Goal: Task Accomplishment & Management: Complete application form

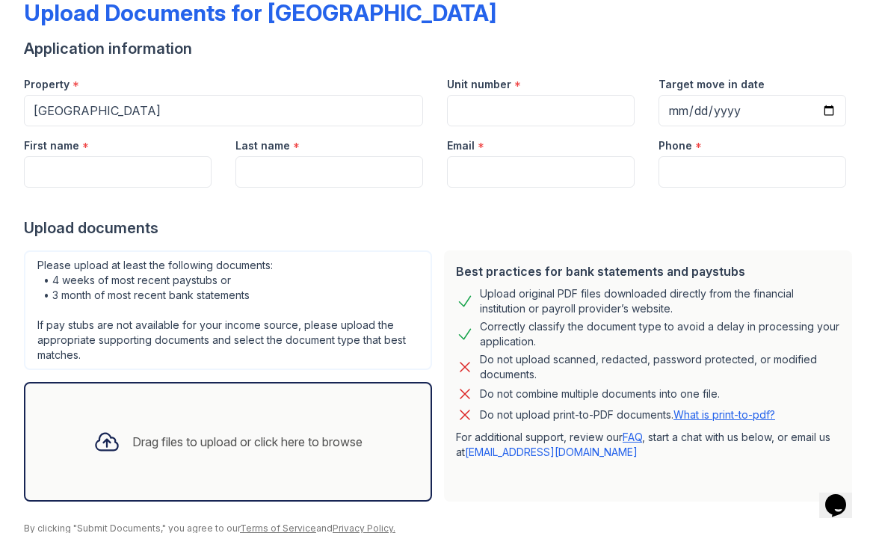
scroll to position [46, 0]
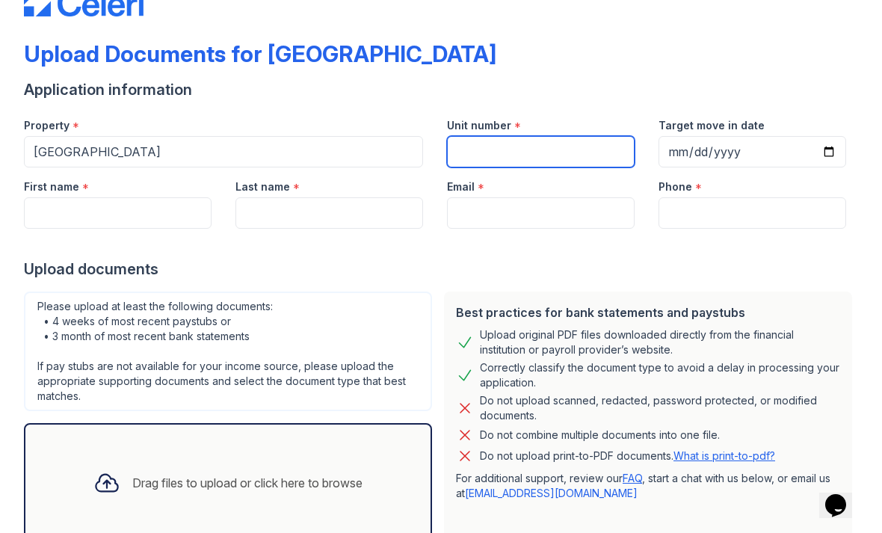
click at [593, 140] on input "Unit number" at bounding box center [541, 151] width 188 height 31
type input "0317"
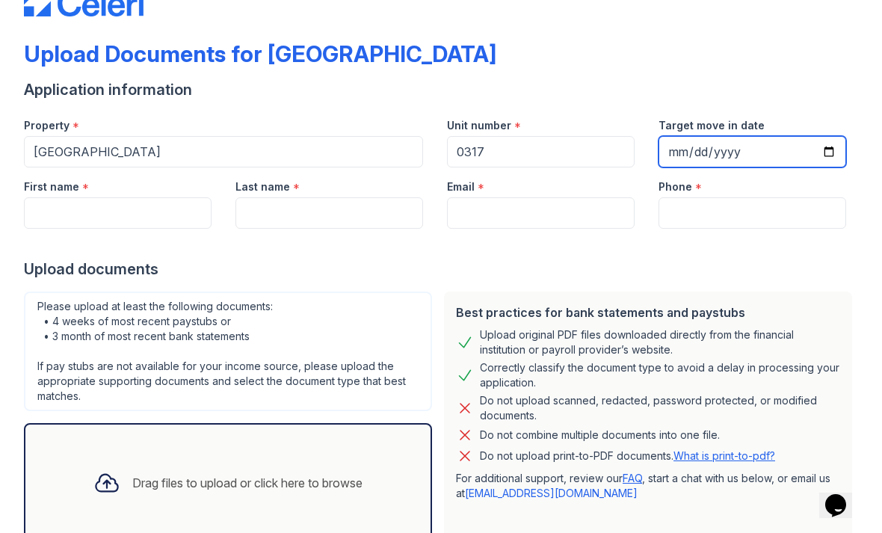
click at [755, 150] on input "Target move in date" at bounding box center [753, 151] width 188 height 31
type input "[DATE]"
click at [185, 237] on div at bounding box center [441, 244] width 835 height 30
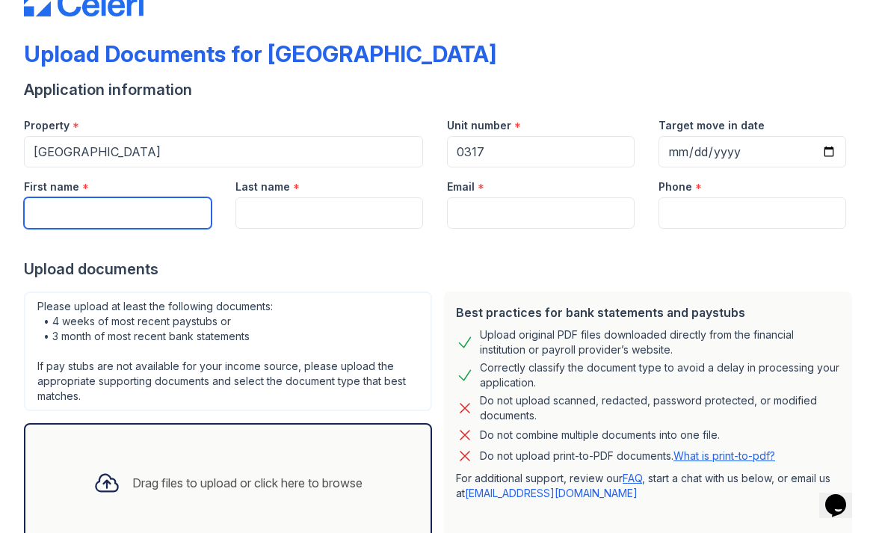
click at [167, 224] on input "First name" at bounding box center [118, 212] width 188 height 31
type input "[PERSON_NAME]"
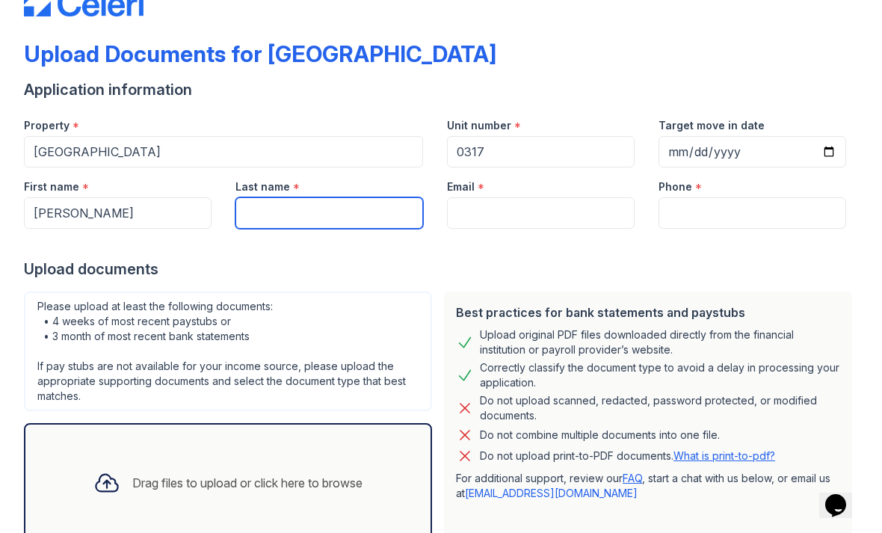
click at [406, 212] on input "Last name" at bounding box center [330, 212] width 188 height 31
type input "[PERSON_NAME]"
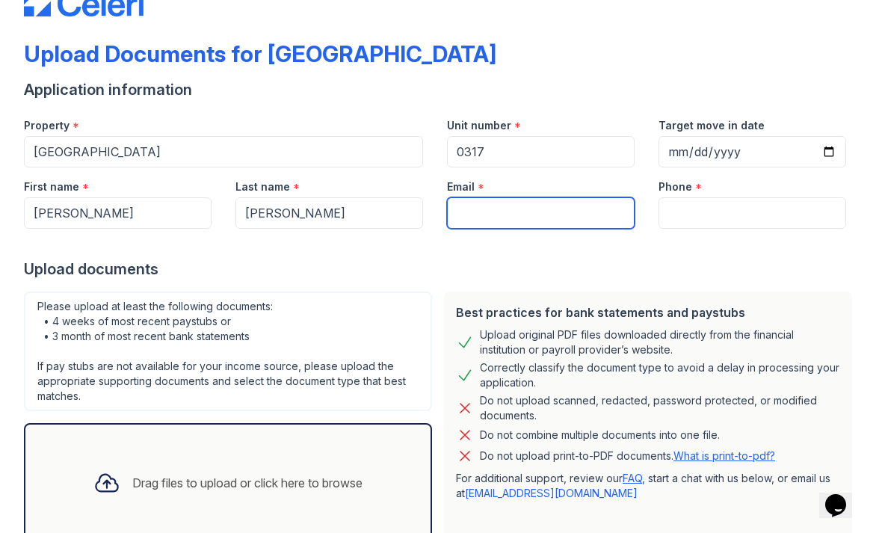
click at [540, 227] on input "Email" at bounding box center [541, 212] width 188 height 31
type input "[EMAIL_ADDRESS][DOMAIN_NAME]"
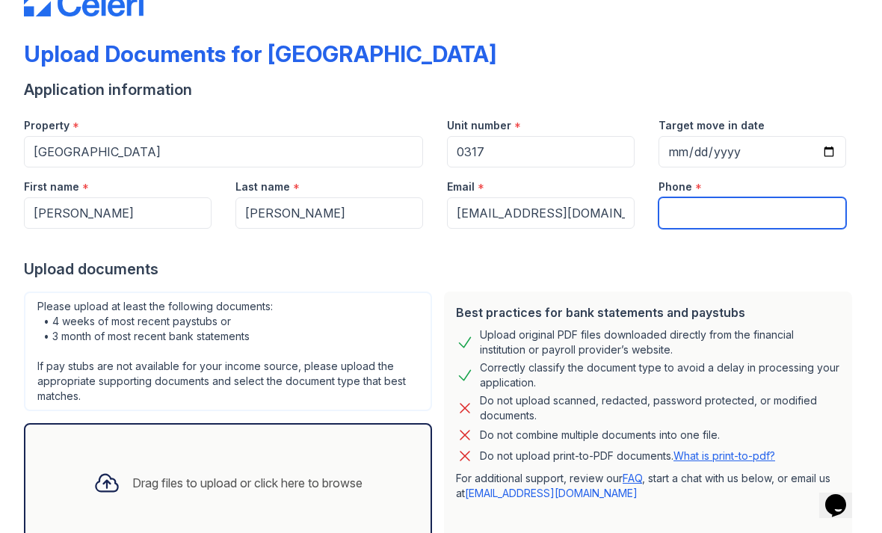
click at [756, 224] on input "Phone" at bounding box center [753, 212] width 188 height 31
type input "7038959477"
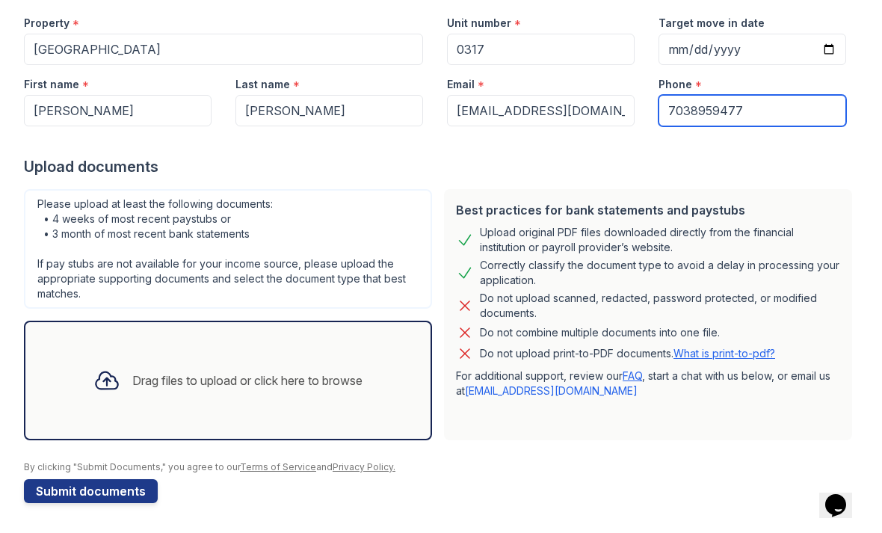
scroll to position [149, 0]
click at [371, 359] on div "Drag files to upload or click here to browse" at bounding box center [228, 380] width 293 height 51
click at [279, 356] on div "Drag files to upload or click here to browse" at bounding box center [228, 380] width 293 height 51
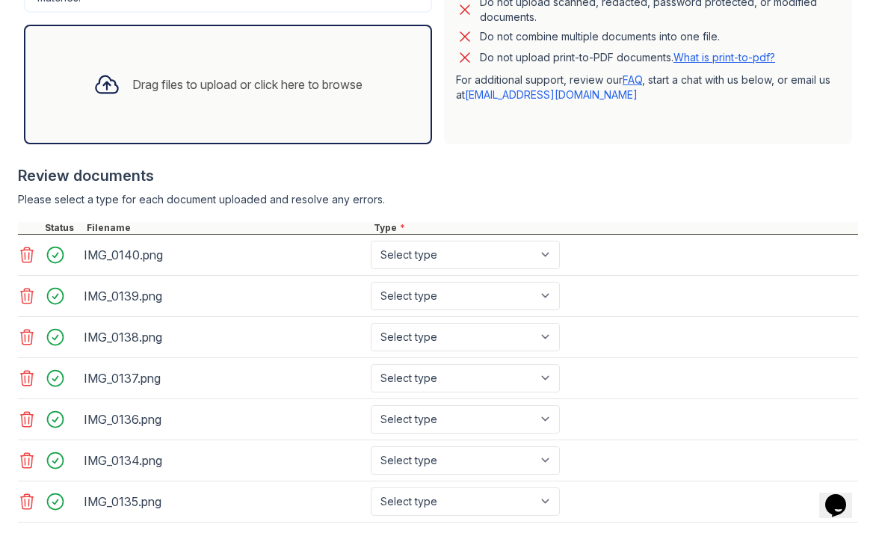
scroll to position [455, 0]
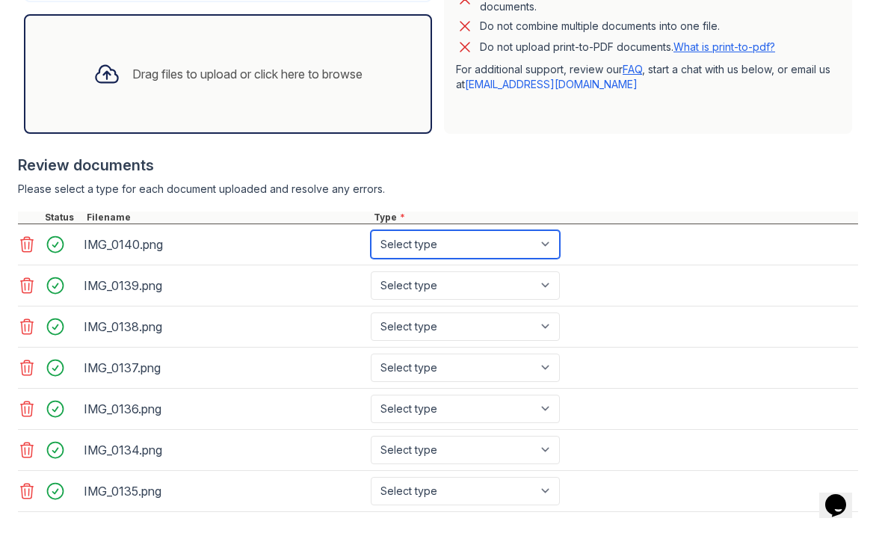
click at [546, 247] on select "Select type Paystub Bank Statement Offer Letter Tax Documents Benefit Award Let…" at bounding box center [465, 244] width 189 height 28
select select "paystub"
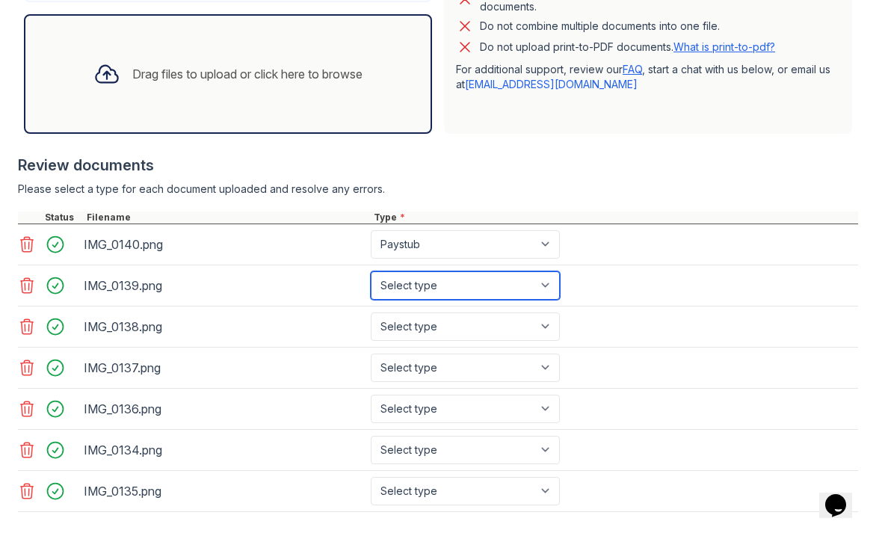
click at [530, 285] on select "Select type Paystub Bank Statement Offer Letter Tax Documents Benefit Award Let…" at bounding box center [465, 285] width 189 height 28
select select "paystub"
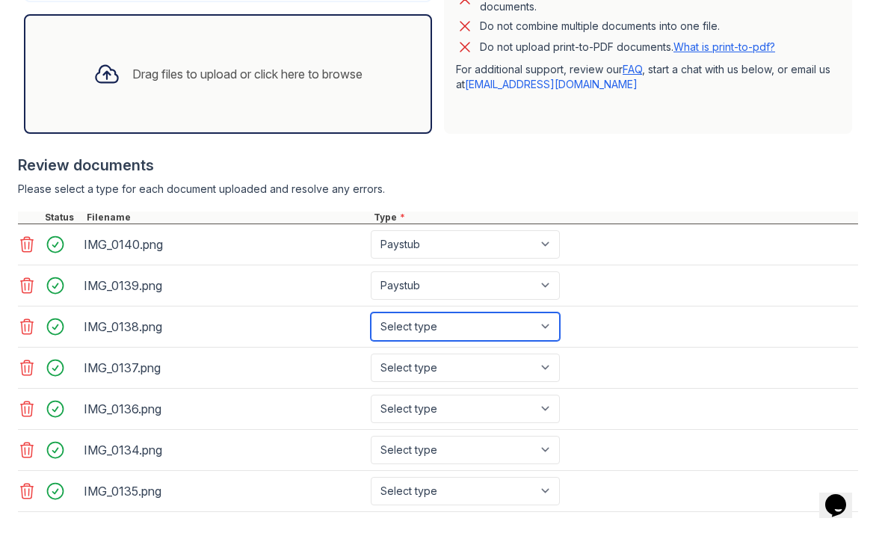
click at [530, 324] on select "Select type Paystub Bank Statement Offer Letter Tax Documents Benefit Award Let…" at bounding box center [465, 327] width 189 height 28
select select "paystub"
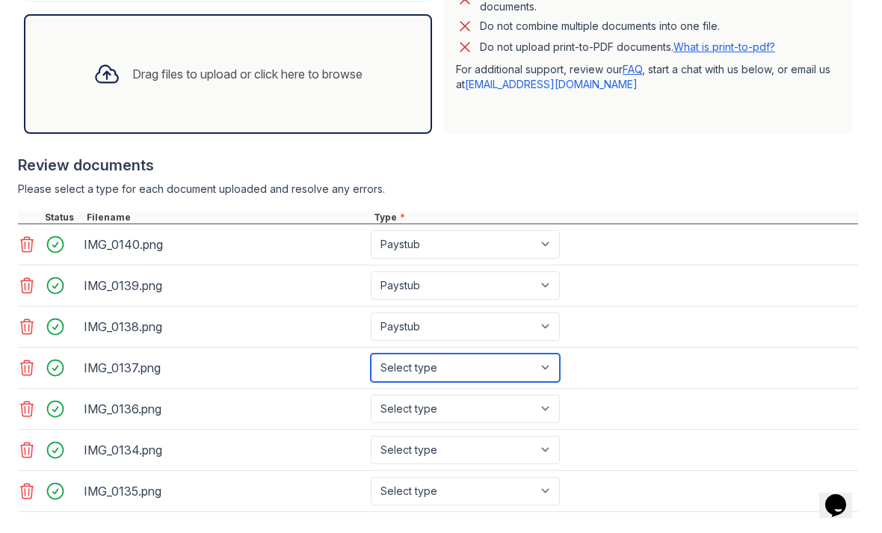
click at [526, 375] on select "Select type Paystub Bank Statement Offer Letter Tax Documents Benefit Award Let…" at bounding box center [465, 368] width 189 height 28
select select "paystub"
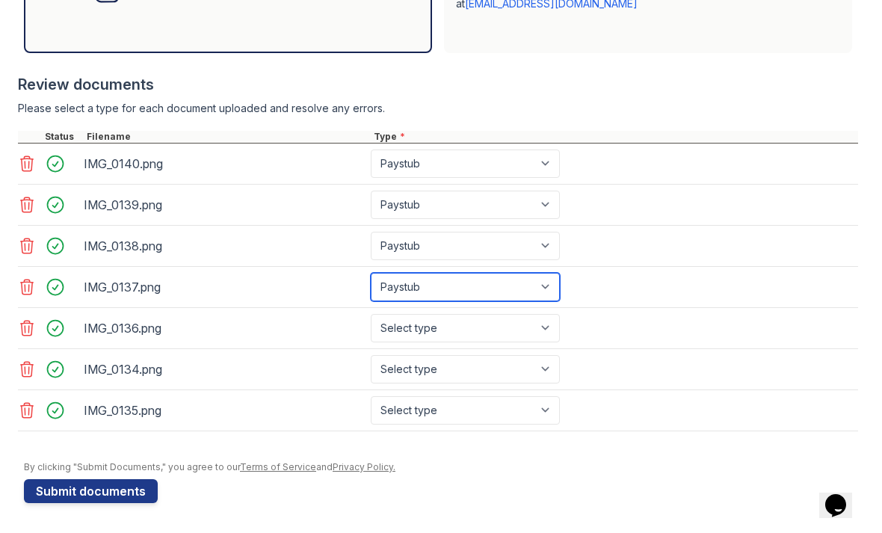
scroll to position [536, 0]
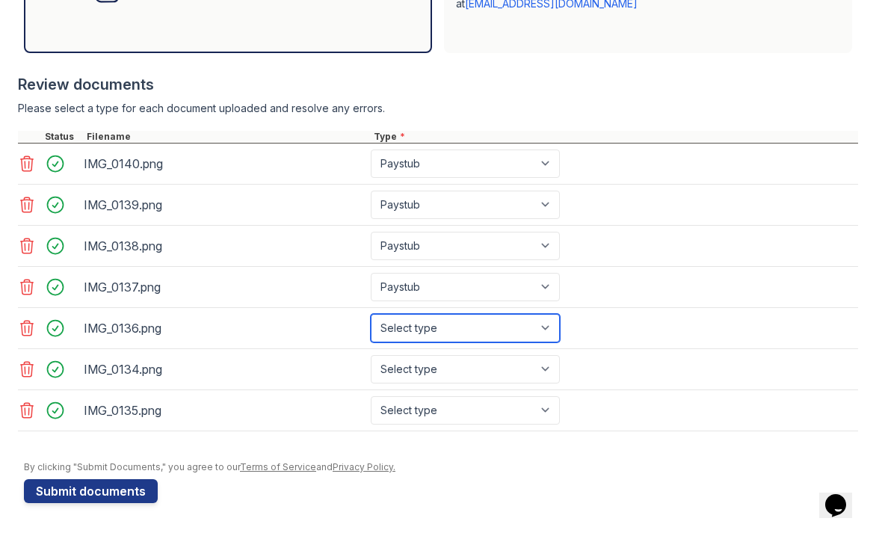
click at [520, 326] on select "Select type Paystub Bank Statement Offer Letter Tax Documents Benefit Award Let…" at bounding box center [465, 328] width 189 height 28
select select "paystub"
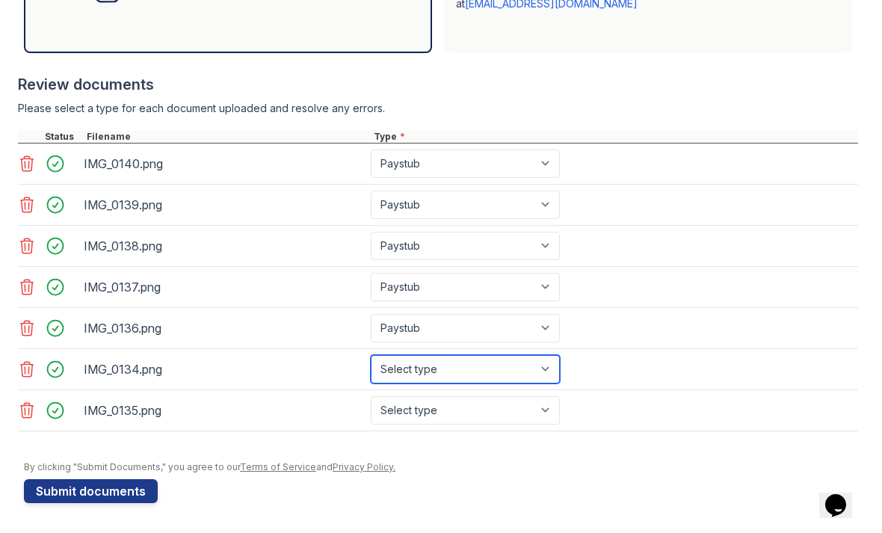
click at [528, 381] on select "Select type Paystub Bank Statement Offer Letter Tax Documents Benefit Award Let…" at bounding box center [465, 369] width 189 height 28
select select "paystub"
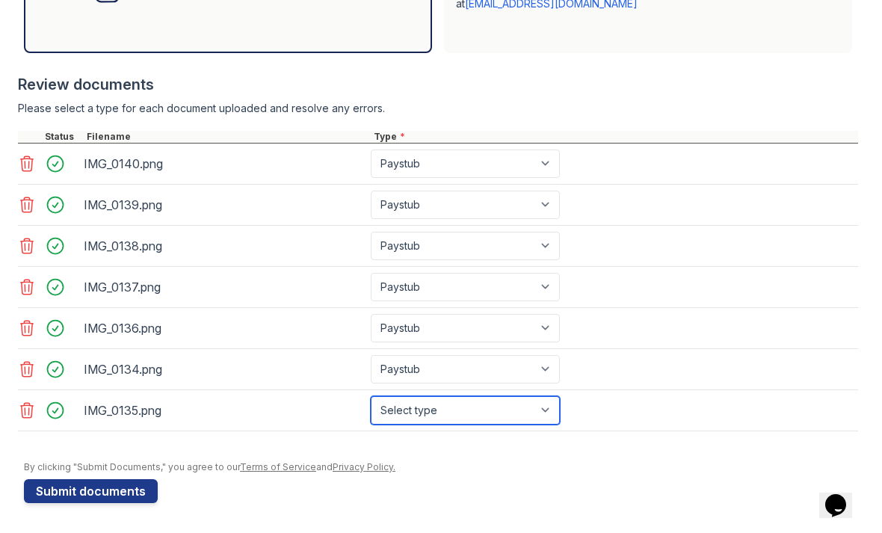
click at [504, 419] on select "Select type Paystub Bank Statement Offer Letter Tax Documents Benefit Award Let…" at bounding box center [465, 410] width 189 height 28
select select "paystub"
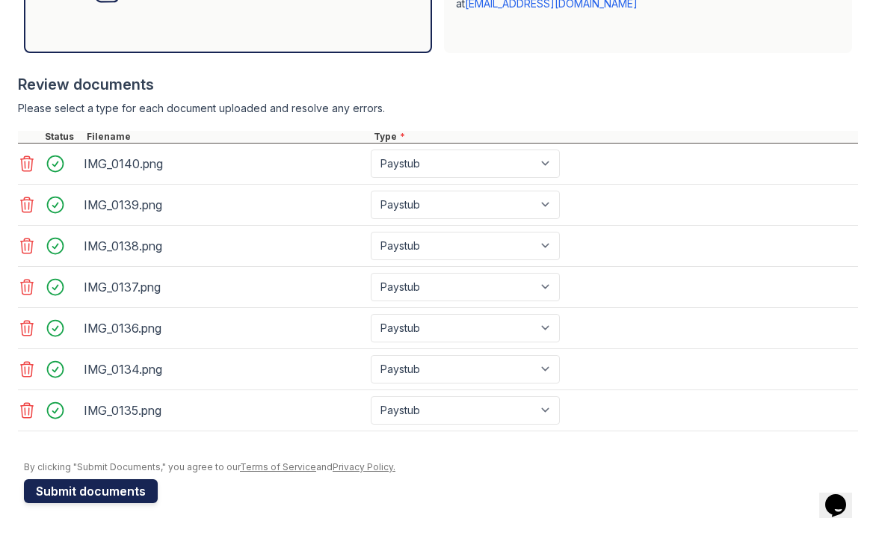
click at [134, 489] on button "Submit documents" at bounding box center [91, 491] width 134 height 24
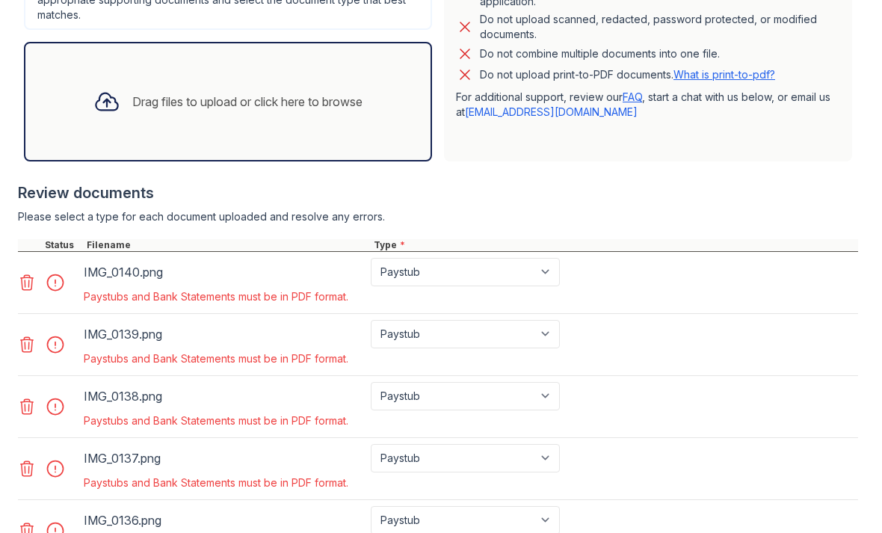
scroll to position [492, 0]
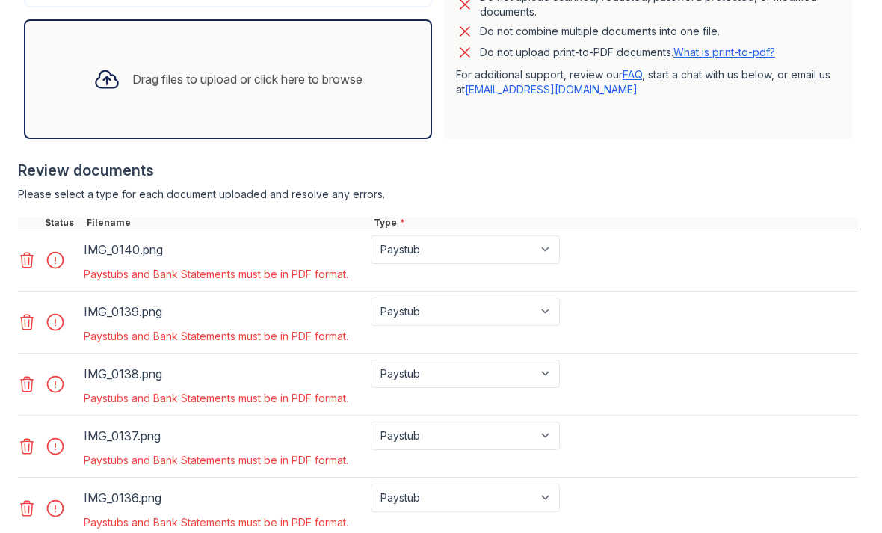
click at [36, 257] on link at bounding box center [28, 260] width 21 height 18
click at [37, 257] on link at bounding box center [28, 260] width 21 height 18
click at [25, 267] on icon at bounding box center [27, 260] width 13 height 15
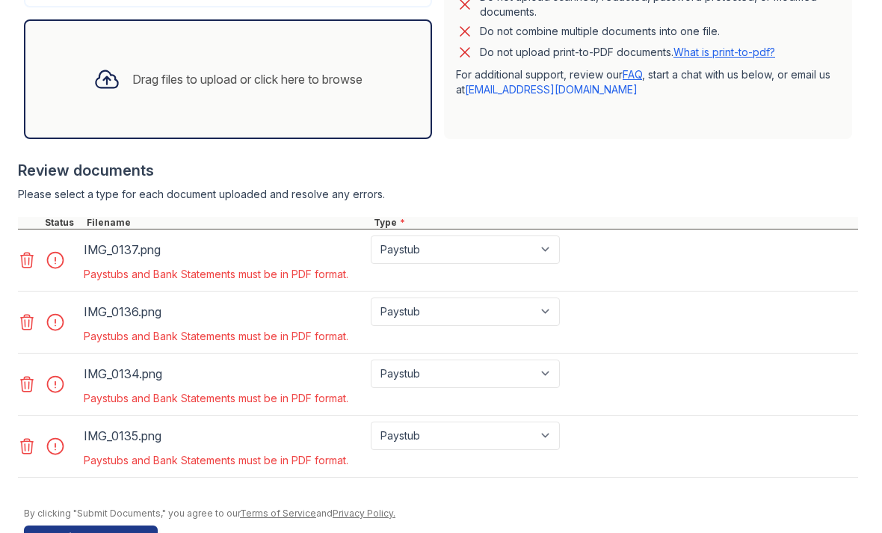
click at [29, 268] on icon at bounding box center [27, 260] width 18 height 18
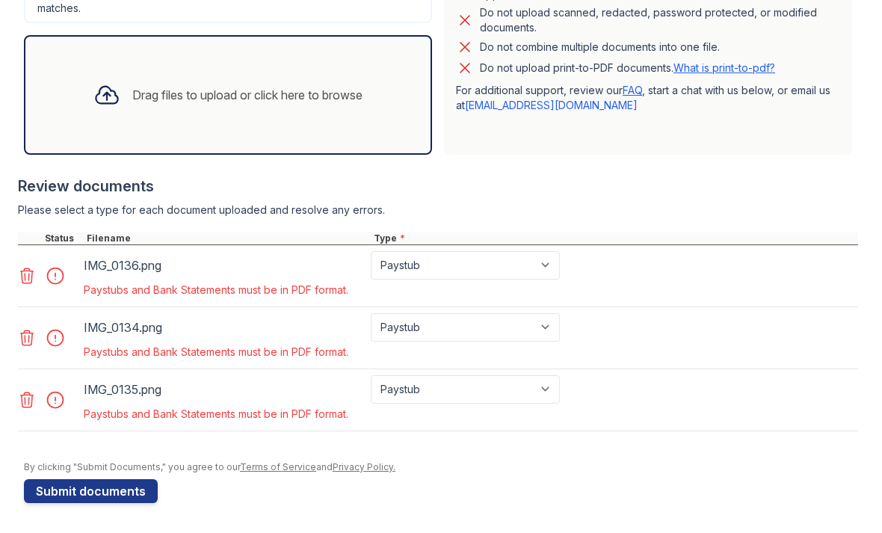
click at [33, 262] on div at bounding box center [49, 275] width 63 height 49
click at [34, 276] on icon at bounding box center [27, 276] width 18 height 18
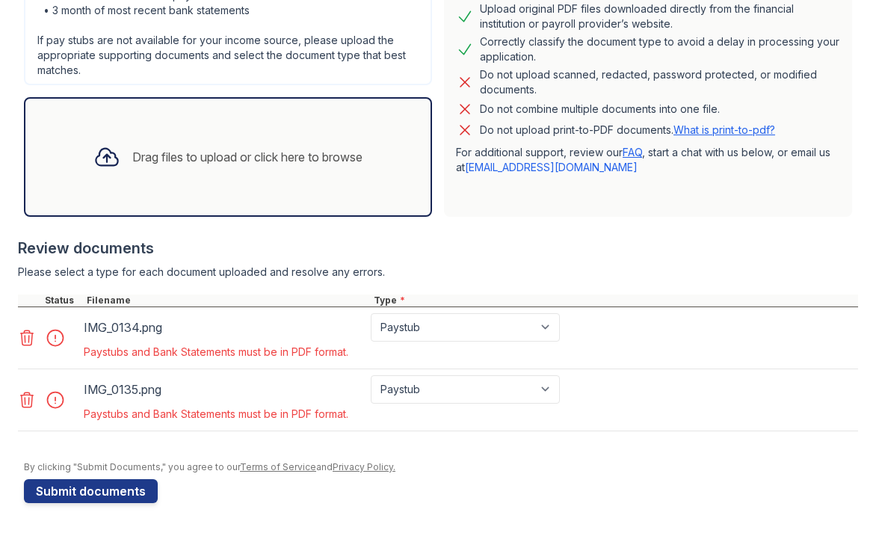
click at [32, 343] on icon at bounding box center [27, 338] width 13 height 15
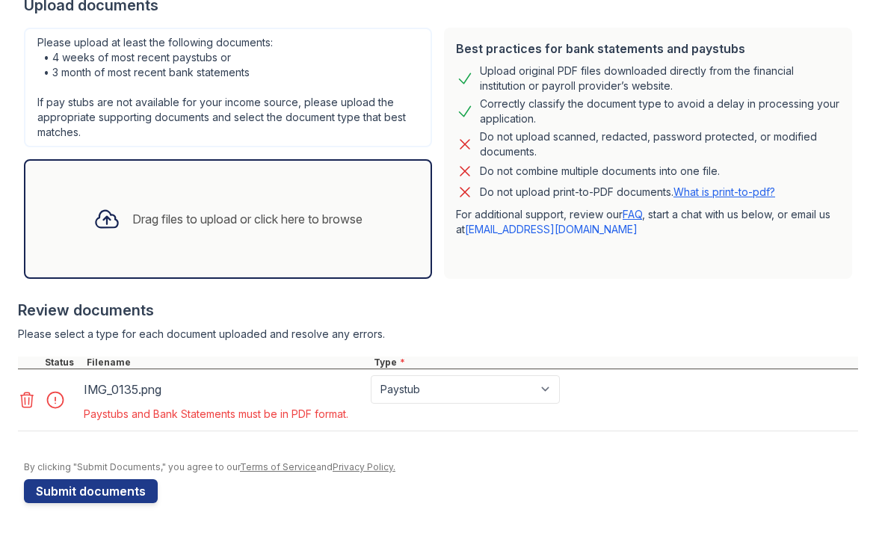
click at [35, 407] on icon at bounding box center [27, 400] width 18 height 18
